Goal: Task Accomplishment & Management: Complete application form

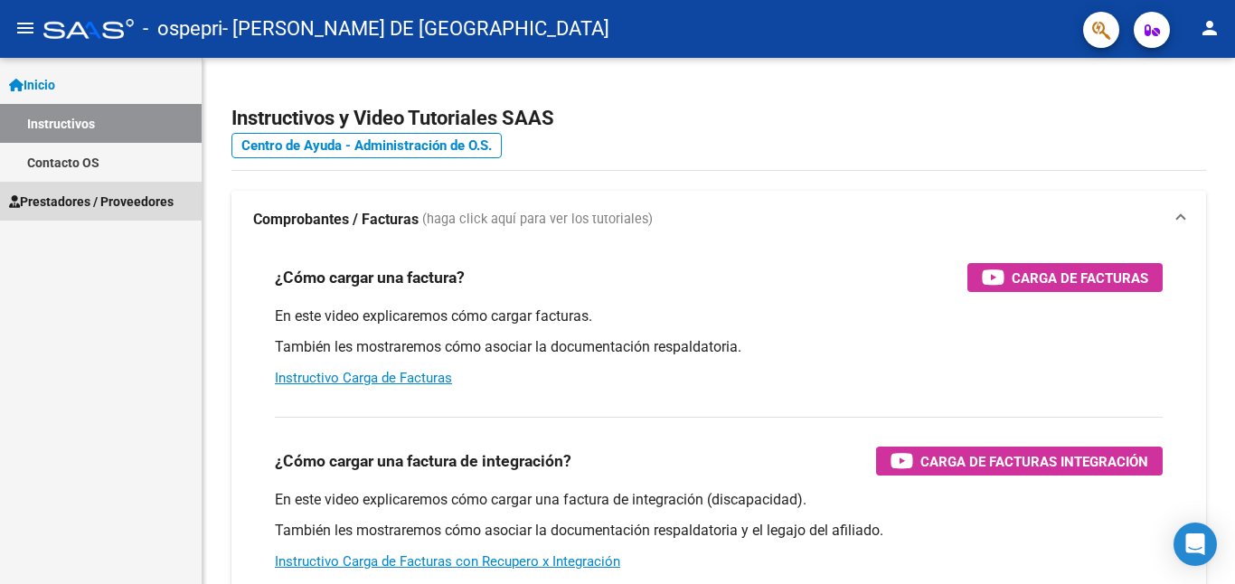
click at [85, 200] on span "Prestadores / Proveedores" at bounding box center [91, 202] width 165 height 20
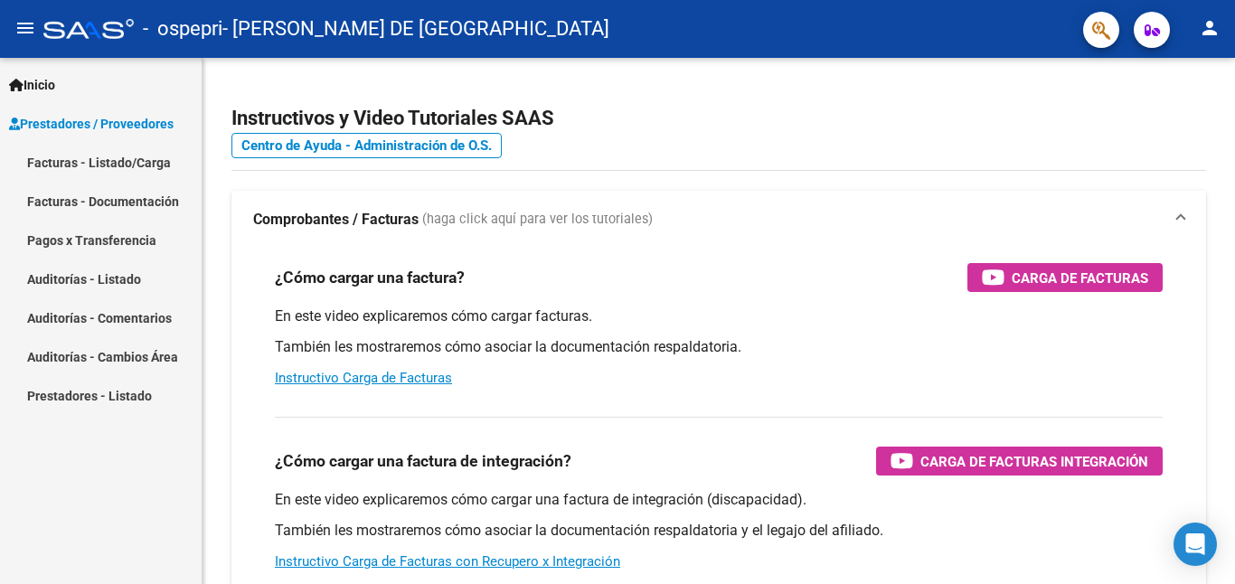
click at [149, 157] on link "Facturas - Listado/Carga" at bounding box center [101, 162] width 202 height 39
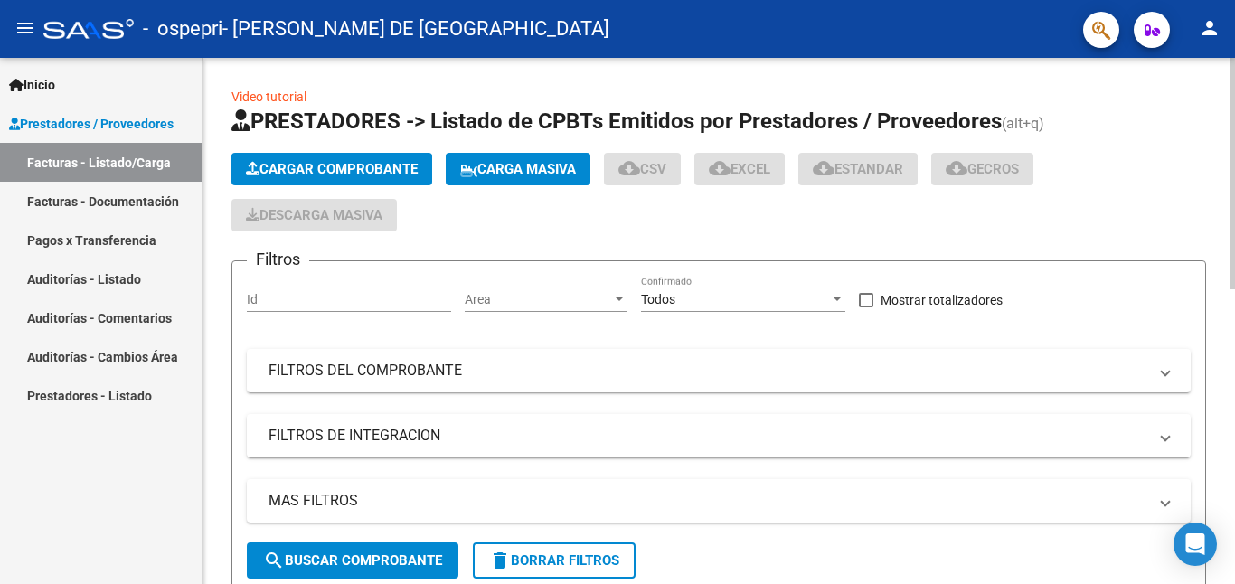
click at [400, 162] on span "Cargar Comprobante" at bounding box center [332, 169] width 172 height 16
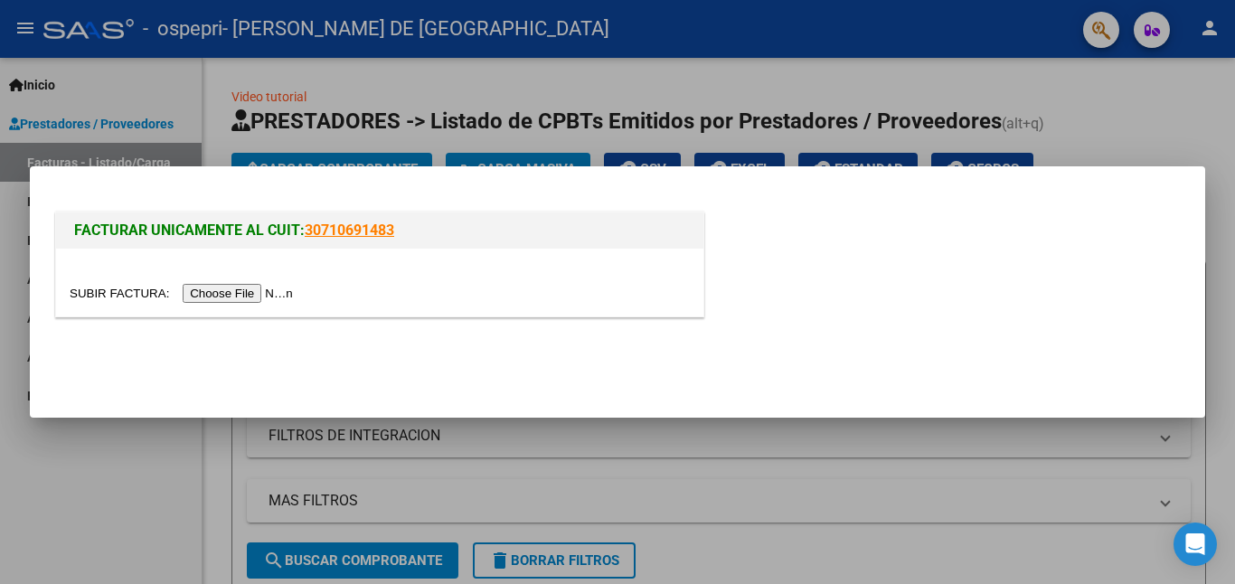
click at [222, 284] on input "file" at bounding box center [184, 293] width 229 height 19
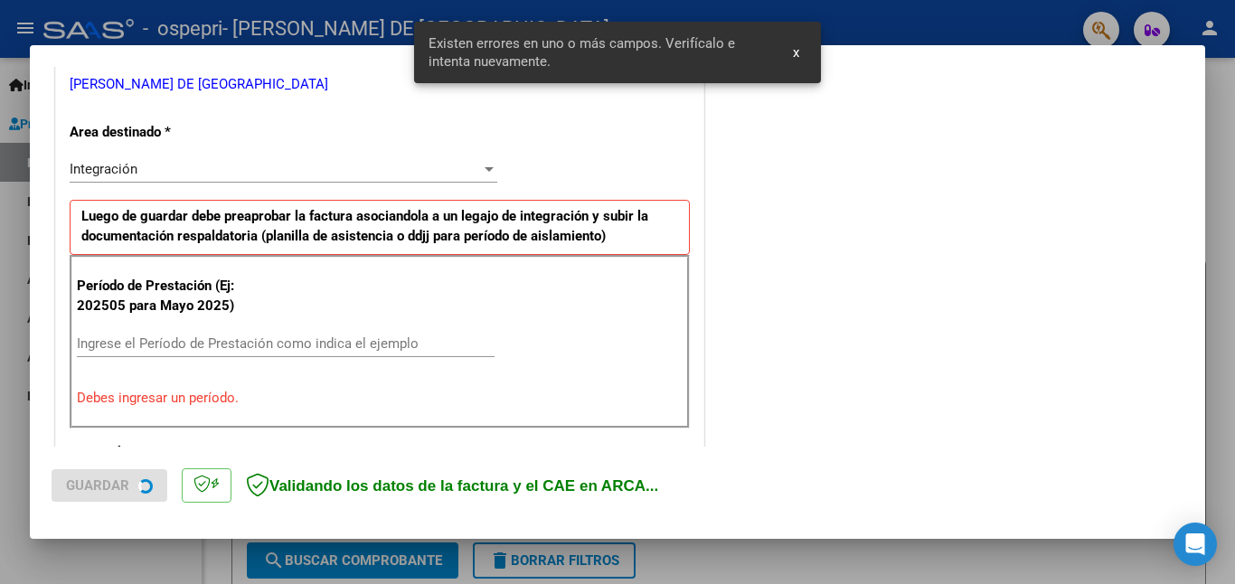
scroll to position [439, 0]
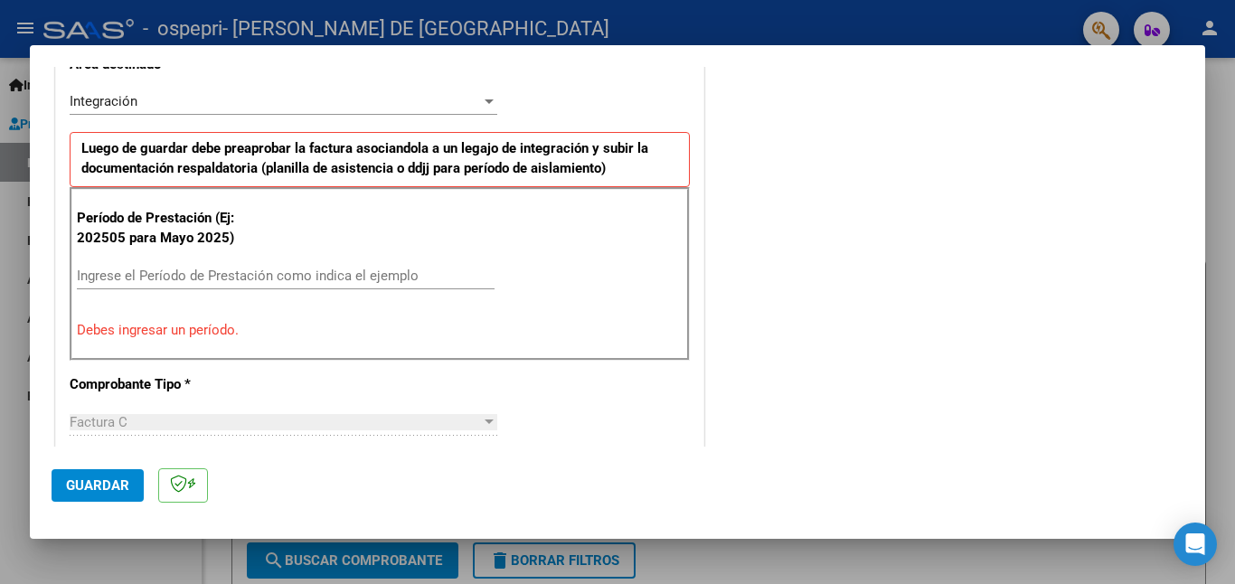
click at [309, 269] on input "Ingrese el Período de Prestación como indica el ejemplo" at bounding box center [286, 276] width 418 height 16
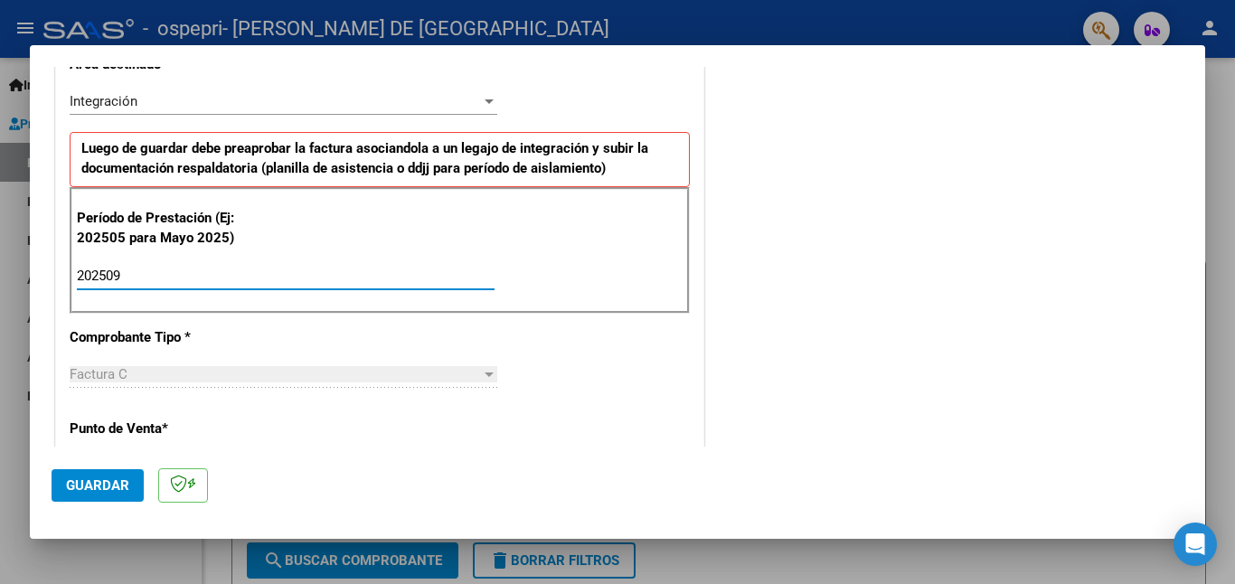
type input "202509"
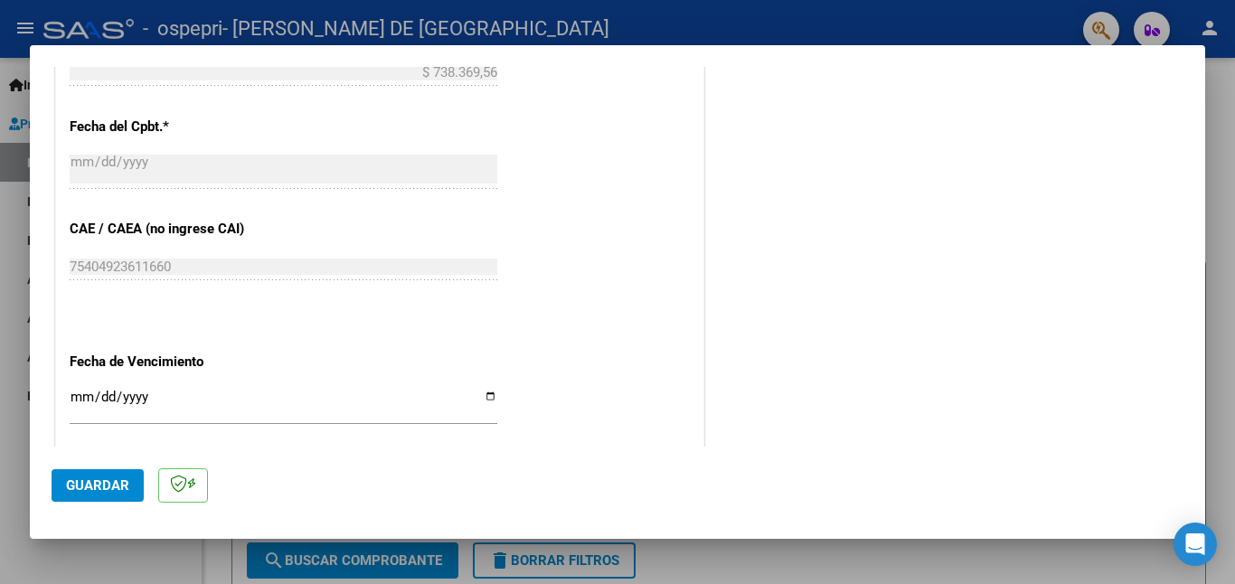
scroll to position [1212, 0]
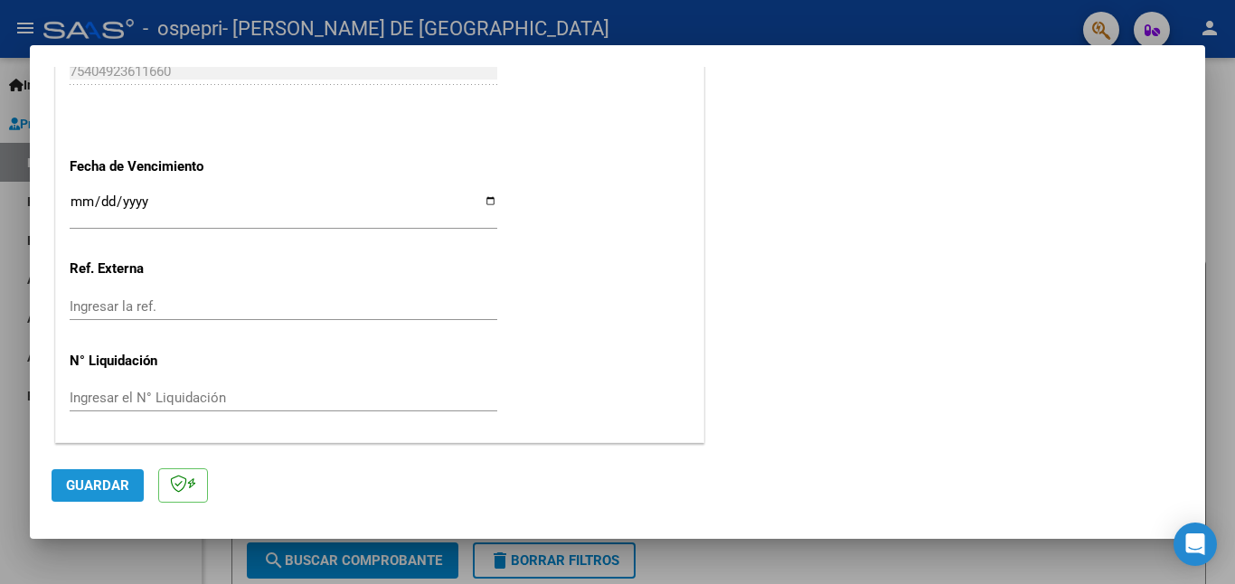
click at [130, 474] on button "Guardar" at bounding box center [98, 485] width 92 height 33
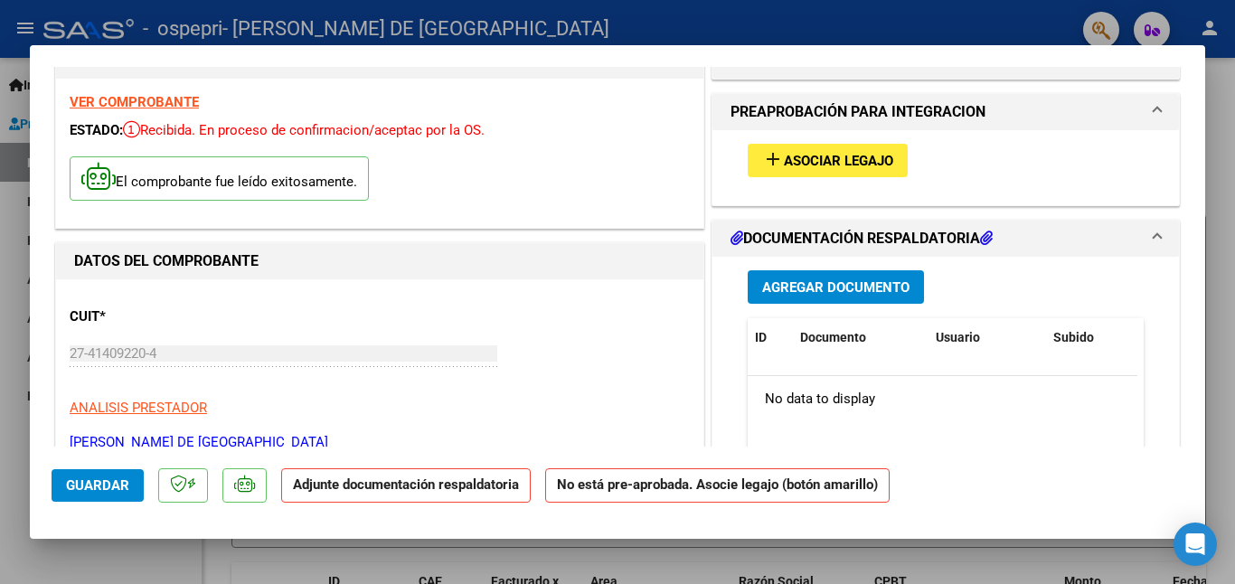
scroll to position [0, 0]
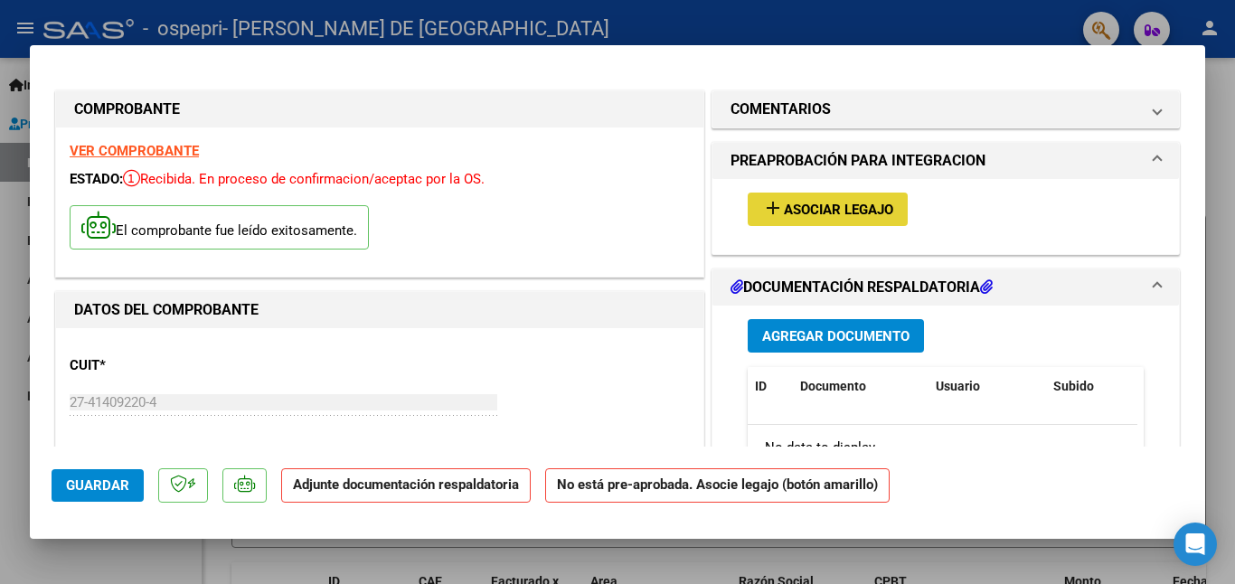
click at [869, 208] on span "Asociar Legajo" at bounding box center [838, 210] width 109 height 16
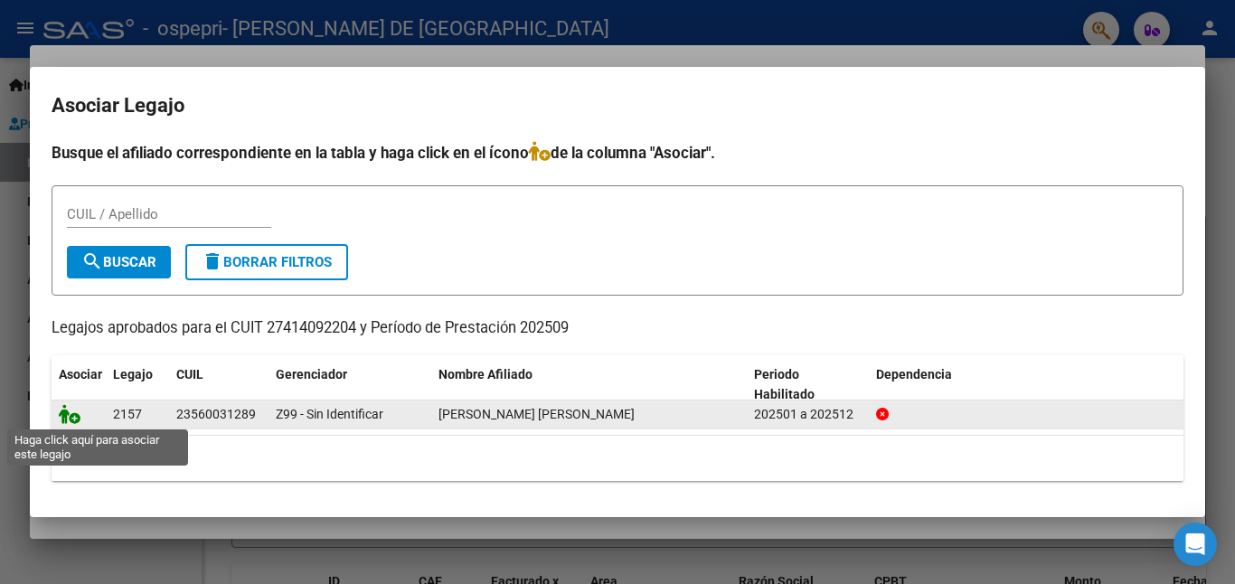
click at [66, 418] on icon at bounding box center [70, 414] width 22 height 20
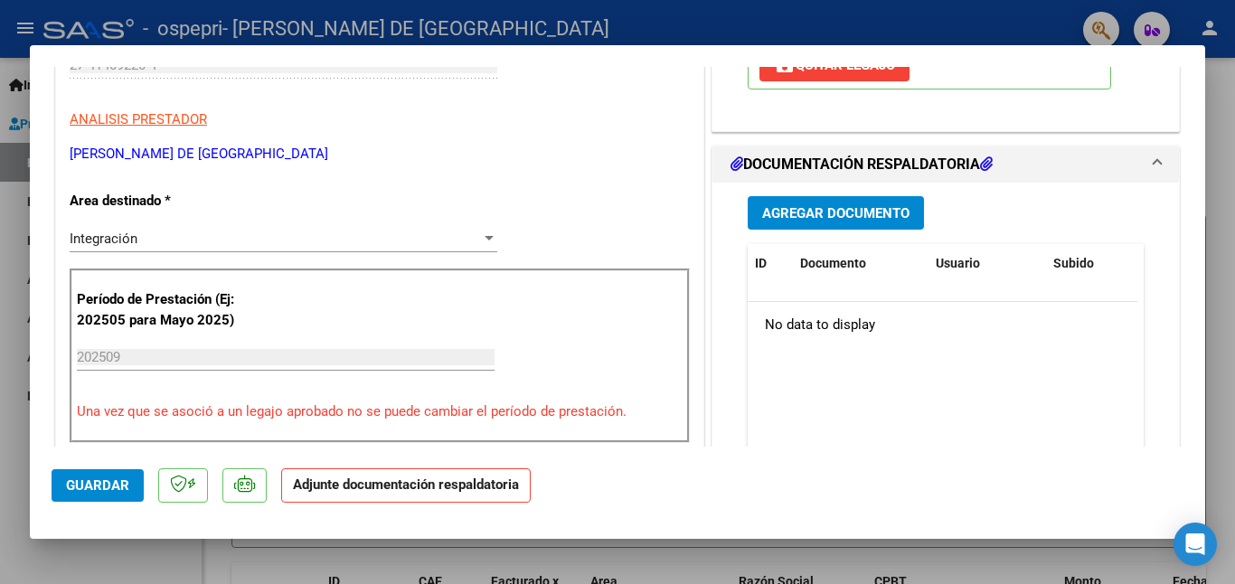
scroll to position [345, 0]
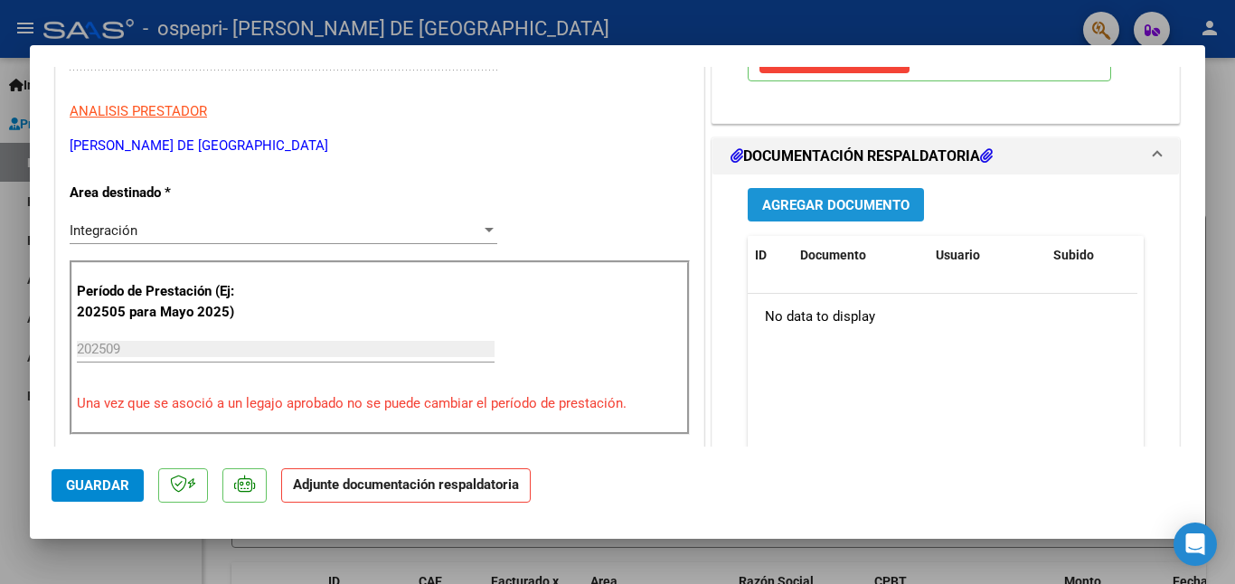
click at [838, 203] on span "Agregar Documento" at bounding box center [835, 205] width 147 height 16
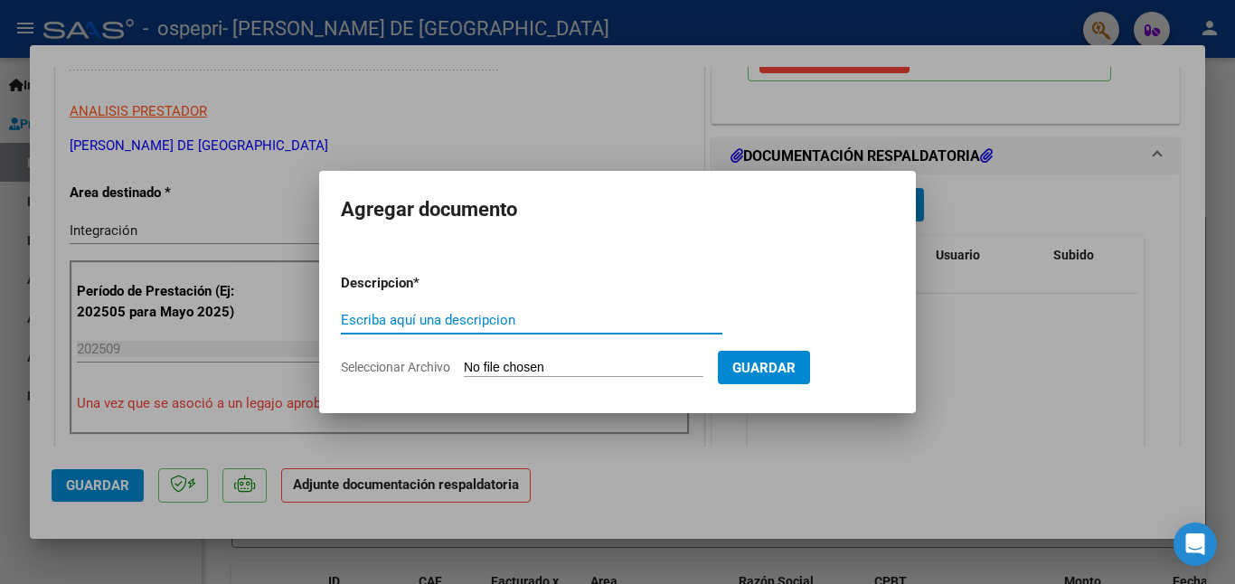
click at [381, 318] on input "Escriba aquí una descripcion" at bounding box center [532, 320] width 382 height 16
type input "planilla de asistencia"
click at [526, 361] on input "Seleccionar Archivo" at bounding box center [584, 368] width 240 height 17
type input "C:\fakepath\planilla_cardozo.jpeg"
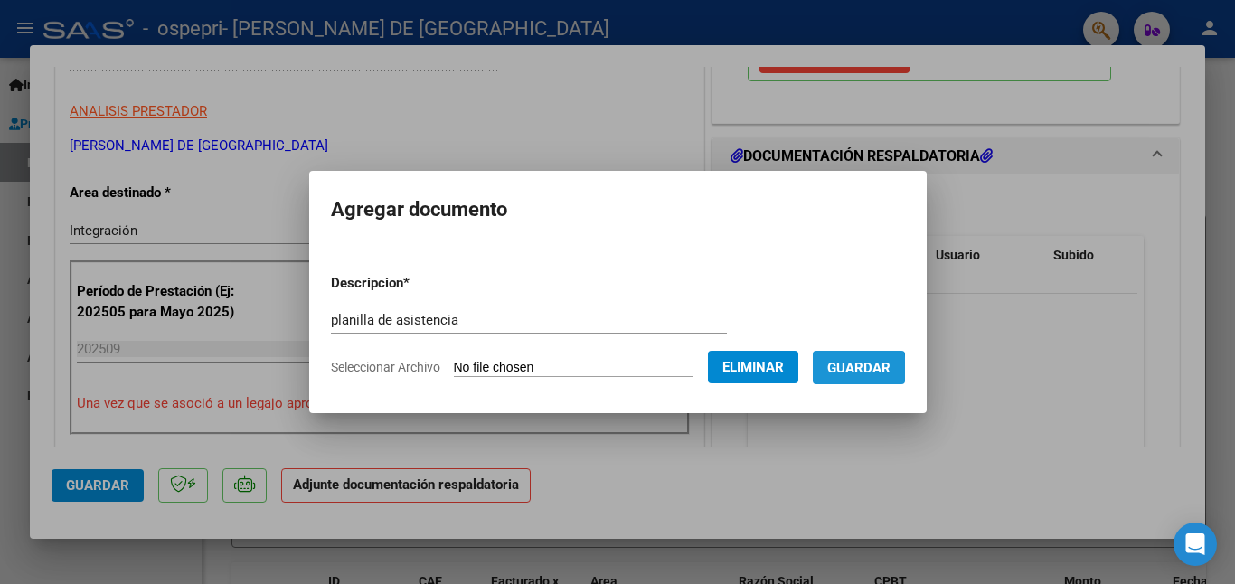
click at [866, 369] on span "Guardar" at bounding box center [858, 368] width 63 height 16
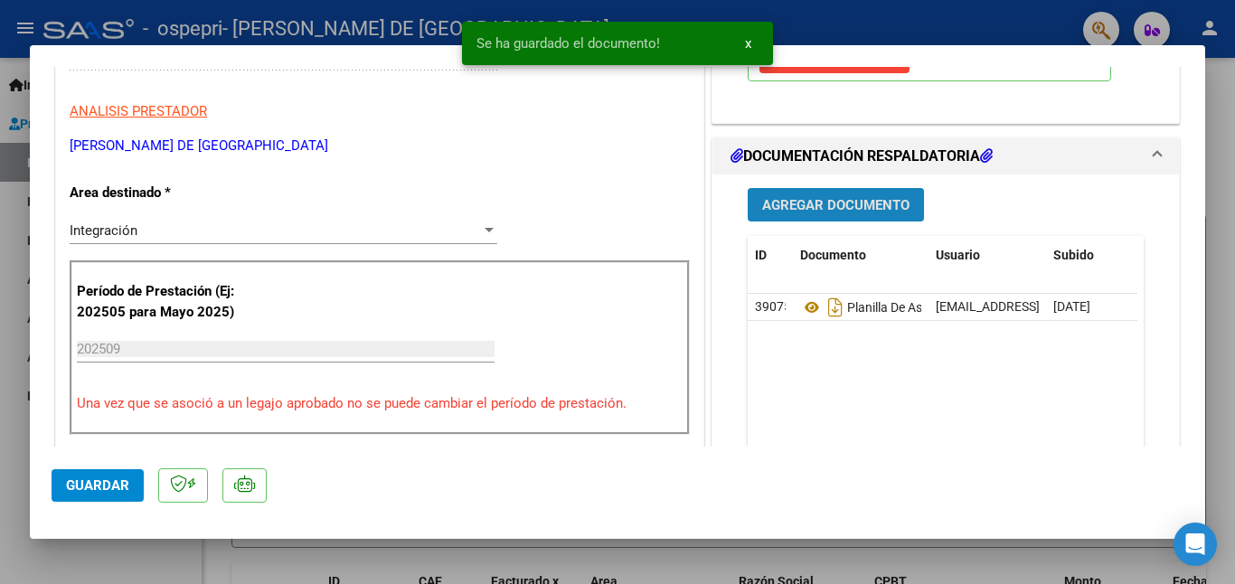
click at [813, 209] on span "Agregar Documento" at bounding box center [835, 205] width 147 height 16
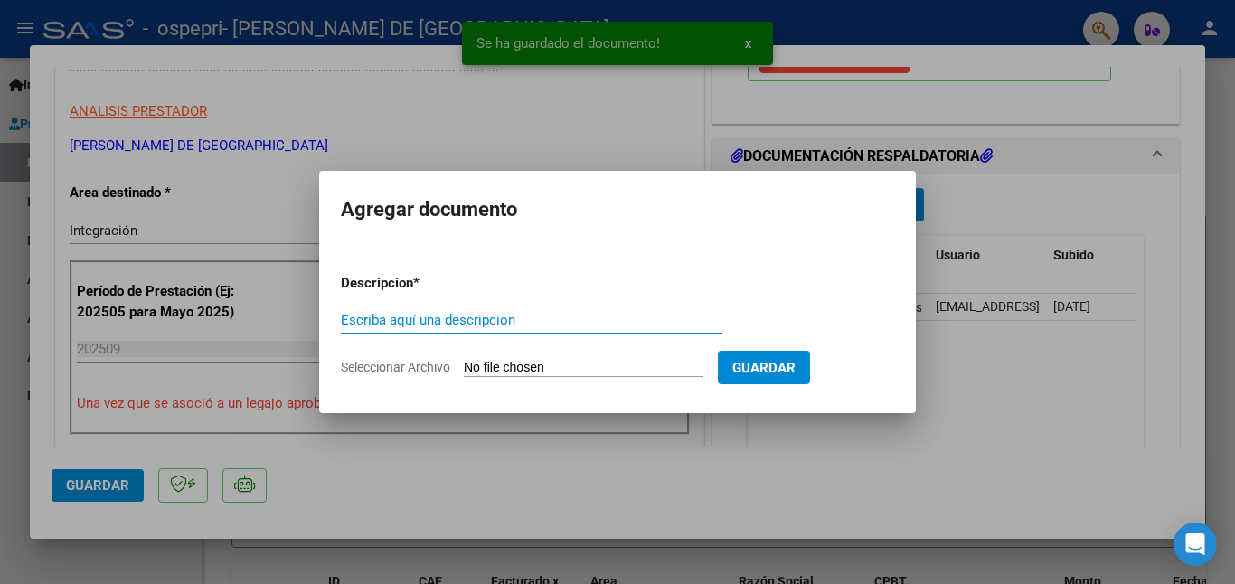
click at [468, 319] on input "Escriba aquí una descripcion" at bounding box center [532, 320] width 382 height 16
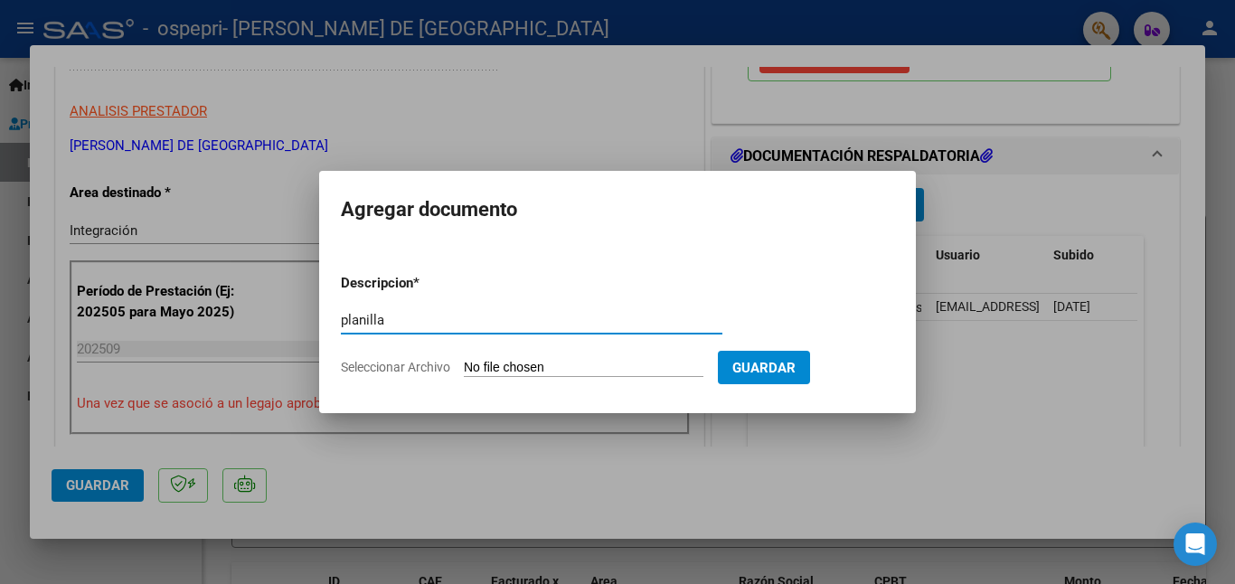
type input "planilla"
click at [410, 361] on span "Seleccionar Archivo" at bounding box center [395, 367] width 109 height 14
click at [464, 361] on input "Seleccionar Archivo" at bounding box center [584, 368] width 240 height 17
type input "C:\fakepath\planilla_..jpeg"
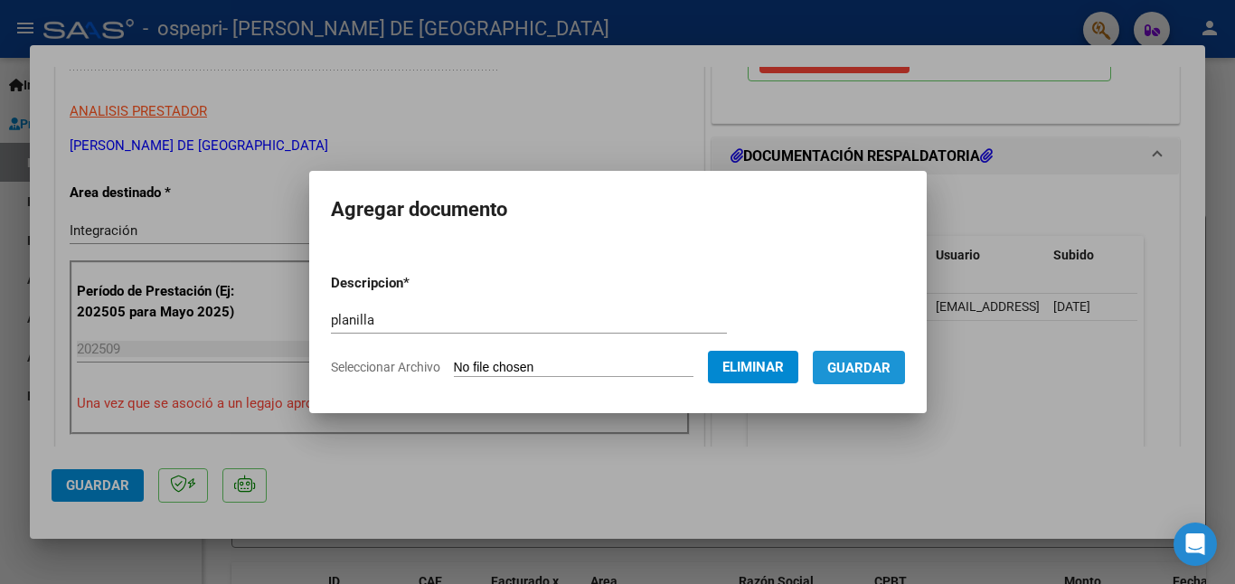
click at [891, 373] on span "Guardar" at bounding box center [858, 368] width 63 height 16
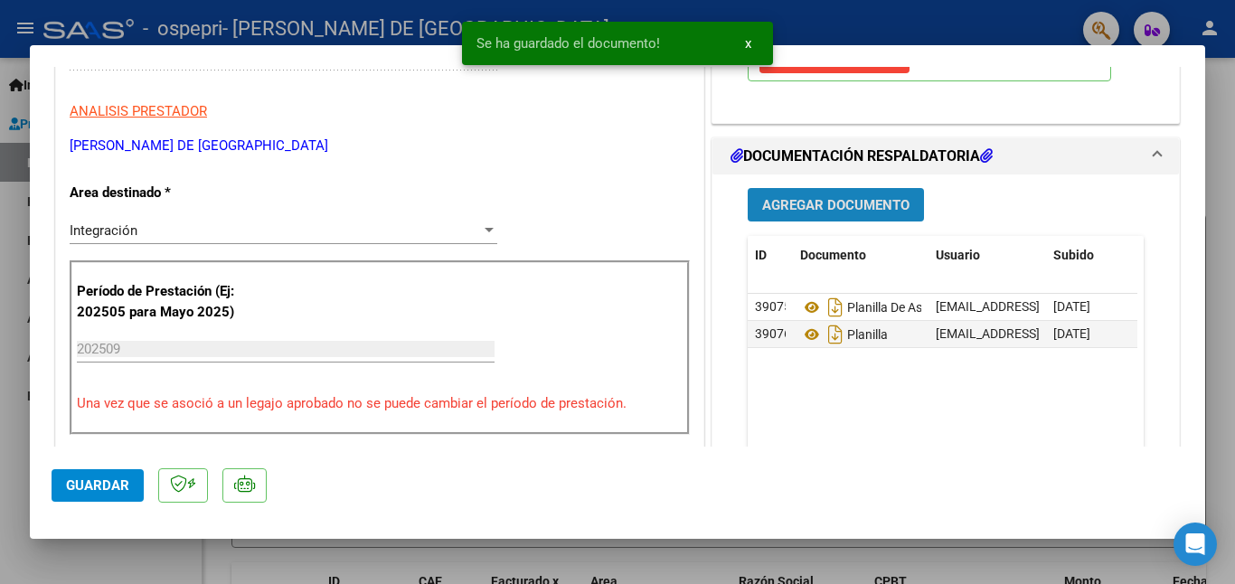
click at [802, 205] on span "Agregar Documento" at bounding box center [835, 205] width 147 height 16
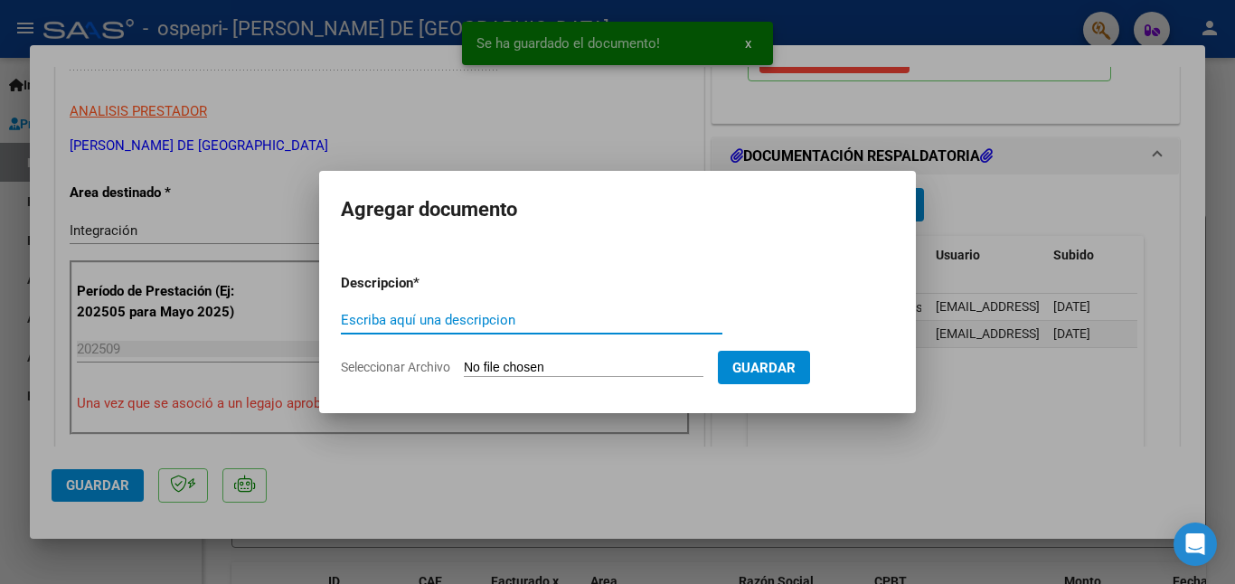
click at [428, 314] on input "Escriba aquí una descripcion" at bounding box center [532, 320] width 382 height 16
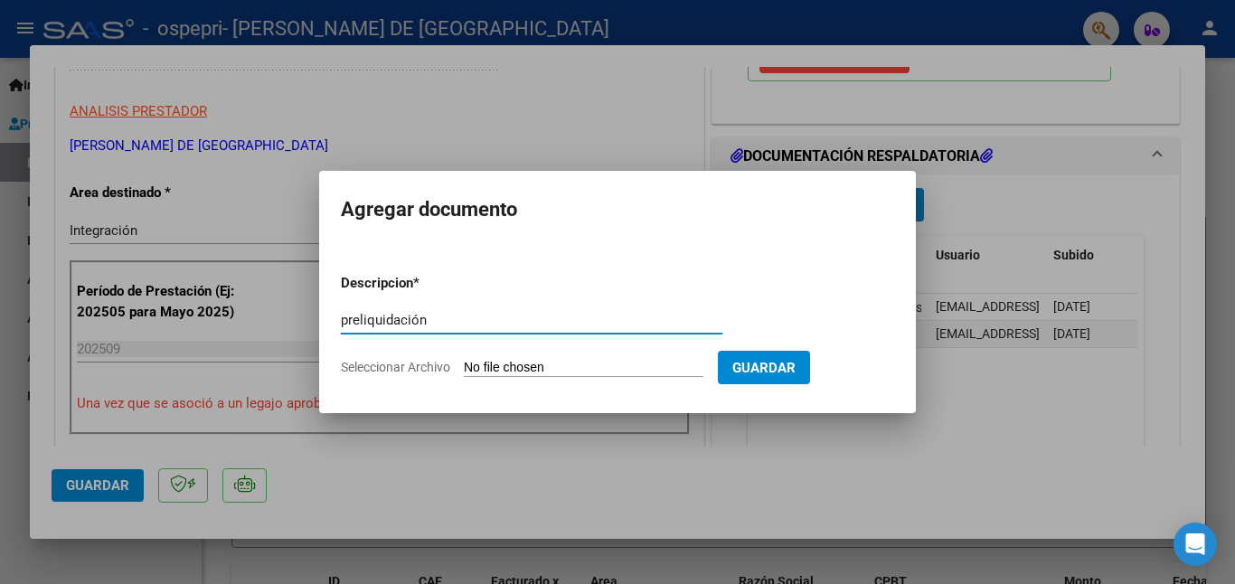
type input "preliquidación"
click at [406, 365] on span "Seleccionar Archivo" at bounding box center [395, 367] width 109 height 14
click at [464, 365] on input "Seleccionar Archivo" at bounding box center [584, 368] width 240 height 17
type input "C:\fakepath\apfmimpresionpreliq9.pdf"
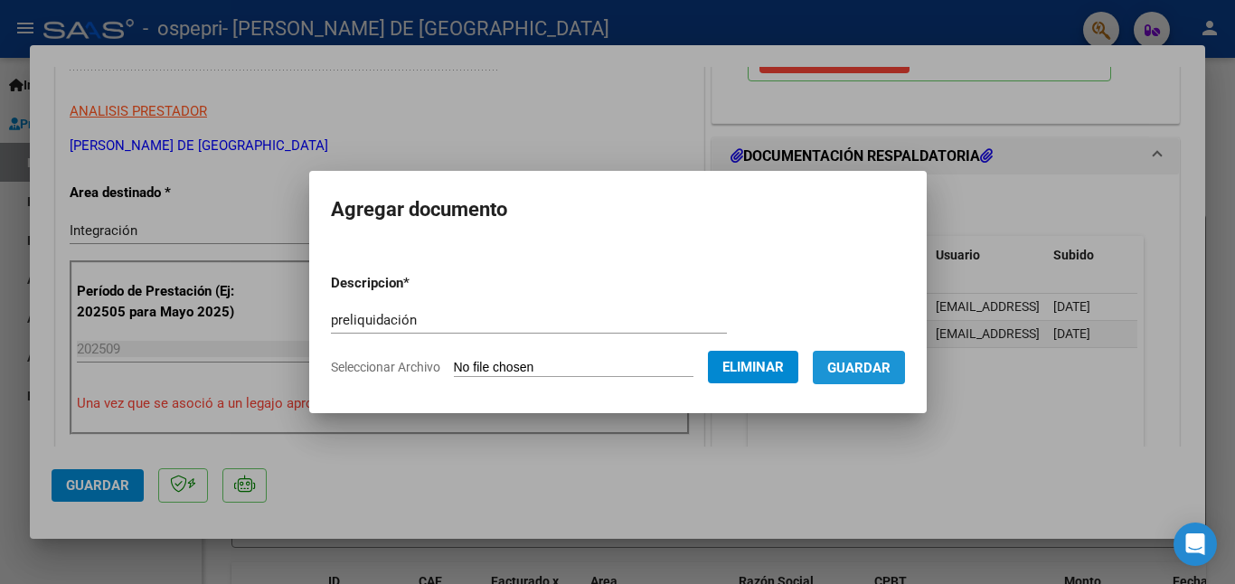
click at [877, 370] on span "Guardar" at bounding box center [858, 368] width 63 height 16
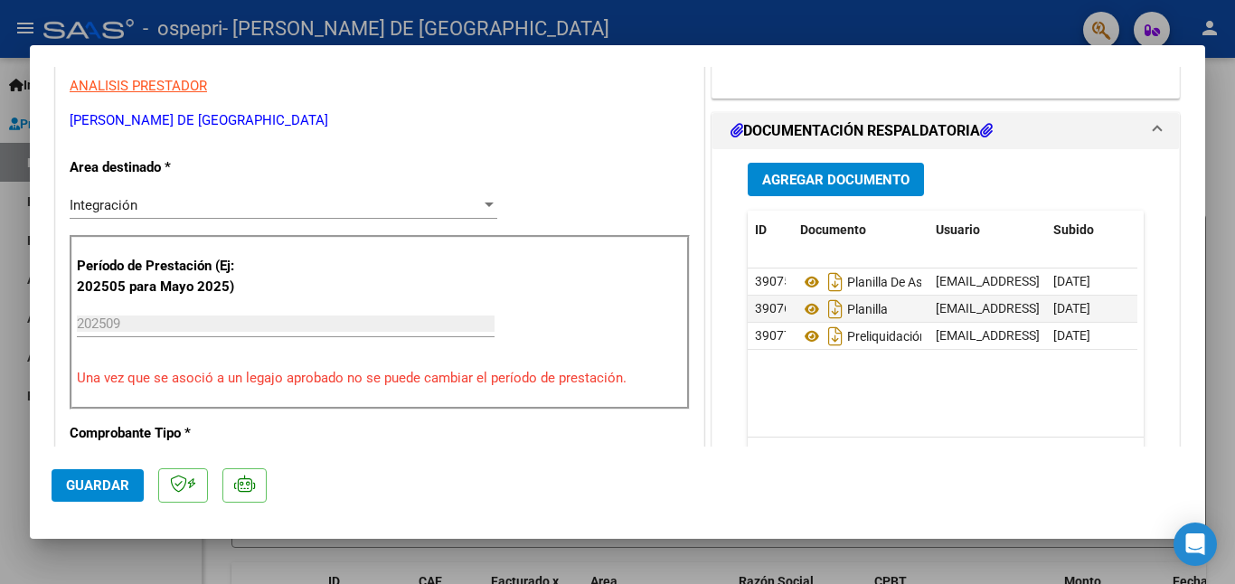
scroll to position [0, 0]
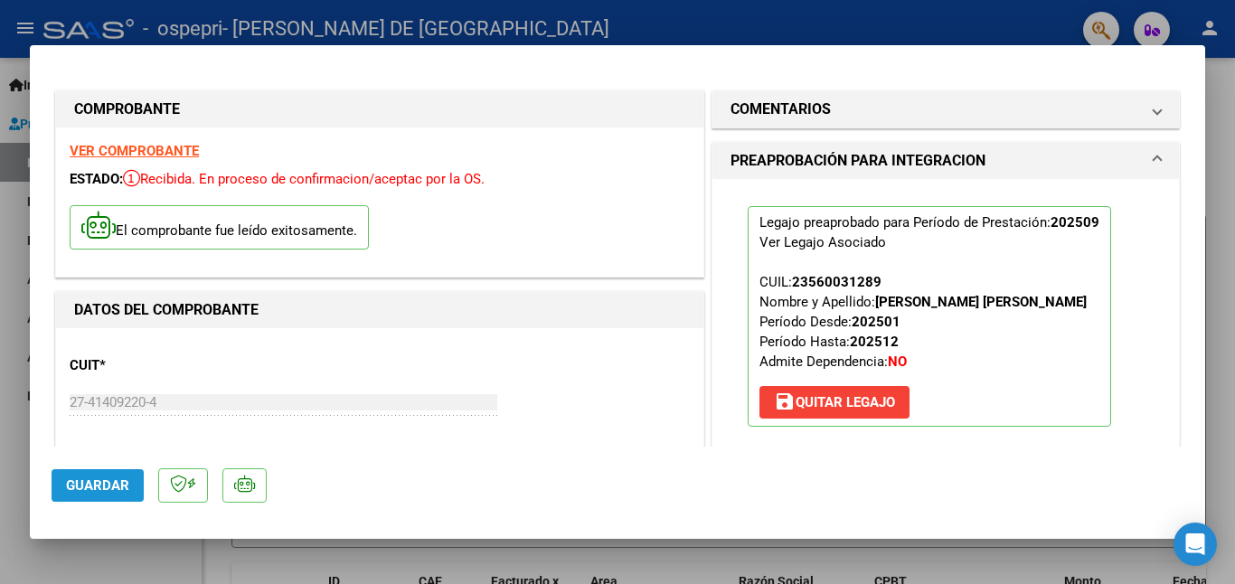
click at [117, 471] on button "Guardar" at bounding box center [98, 485] width 92 height 33
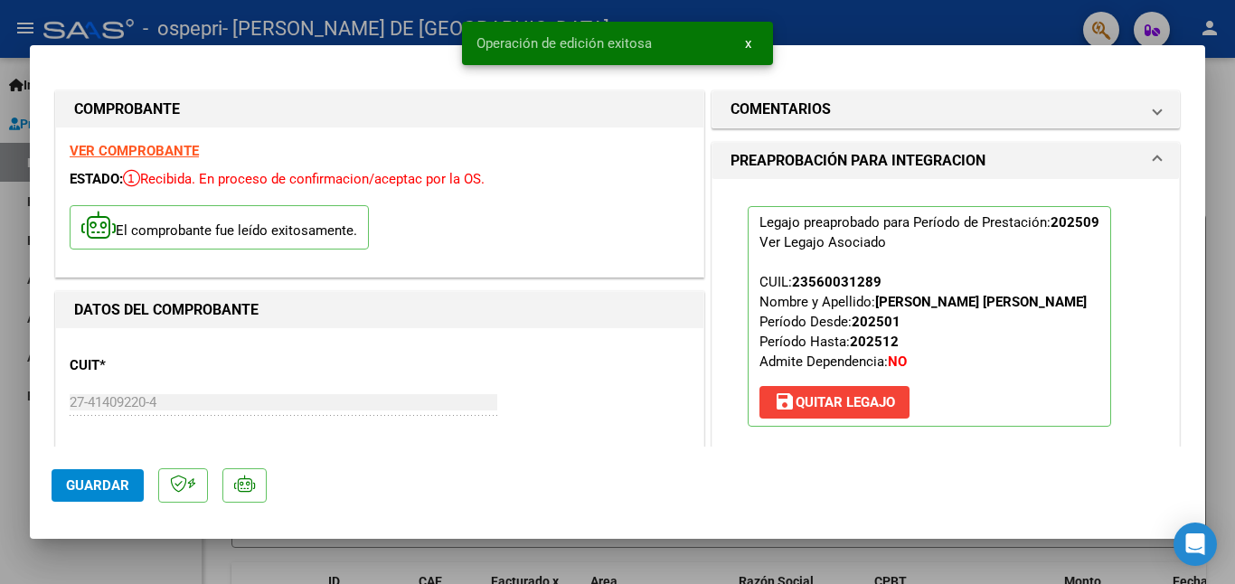
click at [1221, 267] on div at bounding box center [617, 292] width 1235 height 584
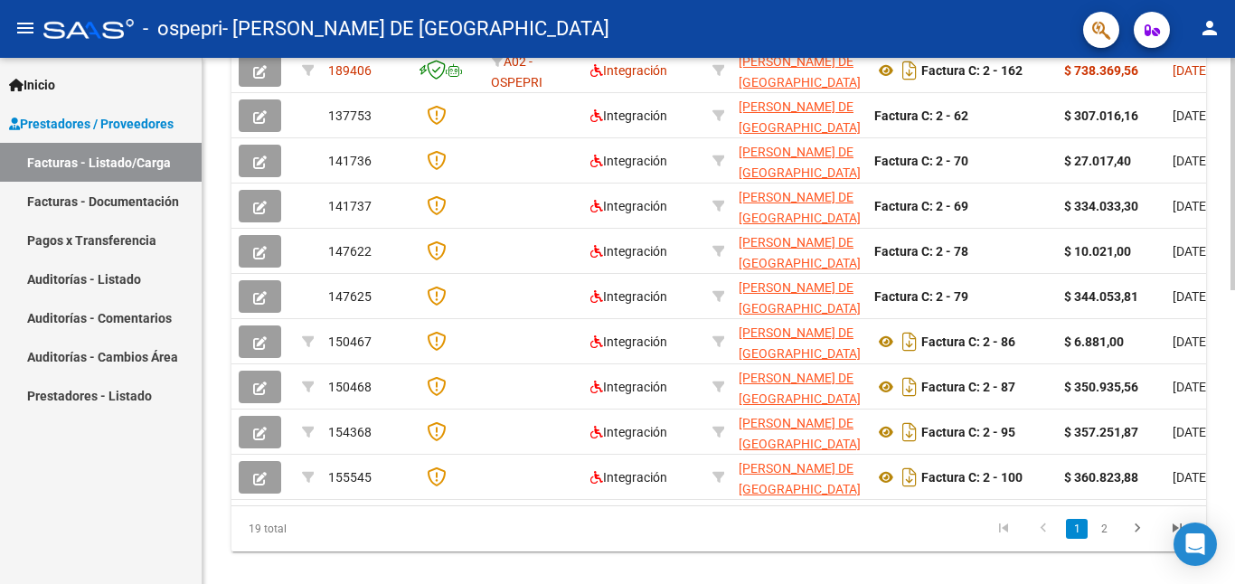
scroll to position [666, 0]
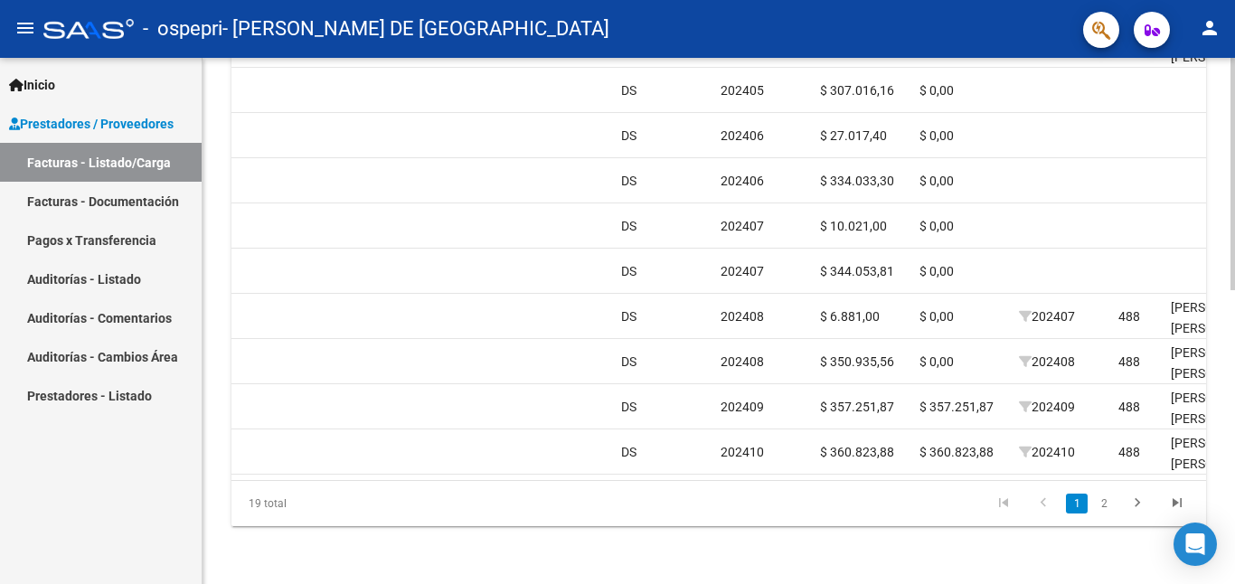
click at [1221, 469] on div at bounding box center [1233, 468] width 5 height 232
click at [1133, 497] on icon "go to next page" at bounding box center [1138, 506] width 24 height 22
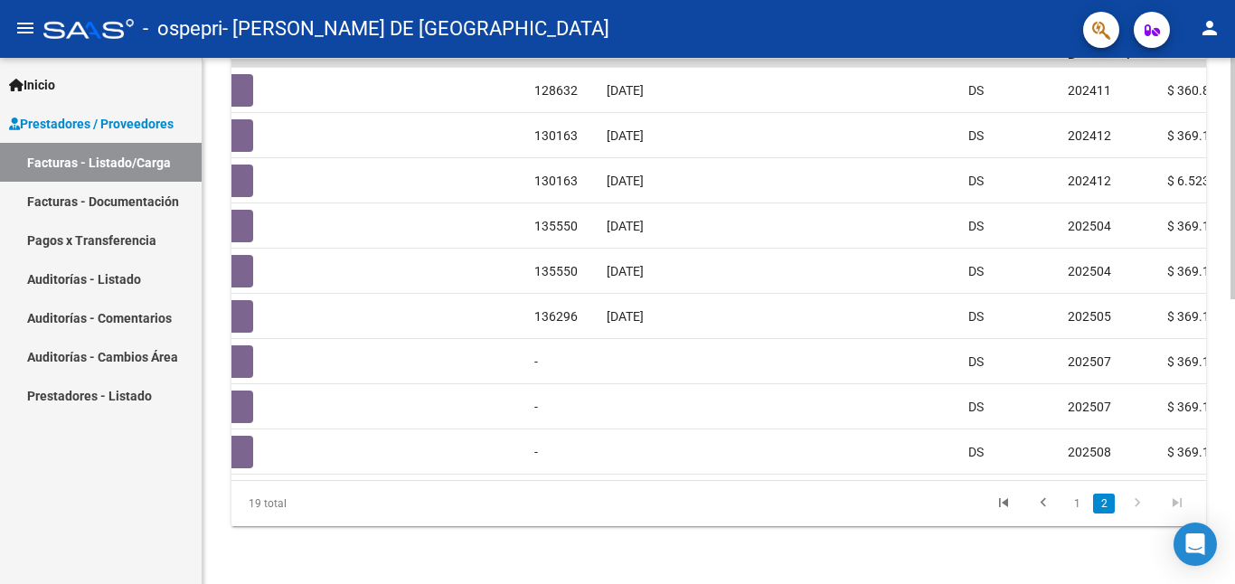
scroll to position [621, 0]
click at [1212, 389] on div "Video tutorial PRESTADORES -> Listado de CPBTs Emitidos por Prestadores / Prove…" at bounding box center [721, 17] width 1037 height 1133
